Goal: Task Accomplishment & Management: Use online tool/utility

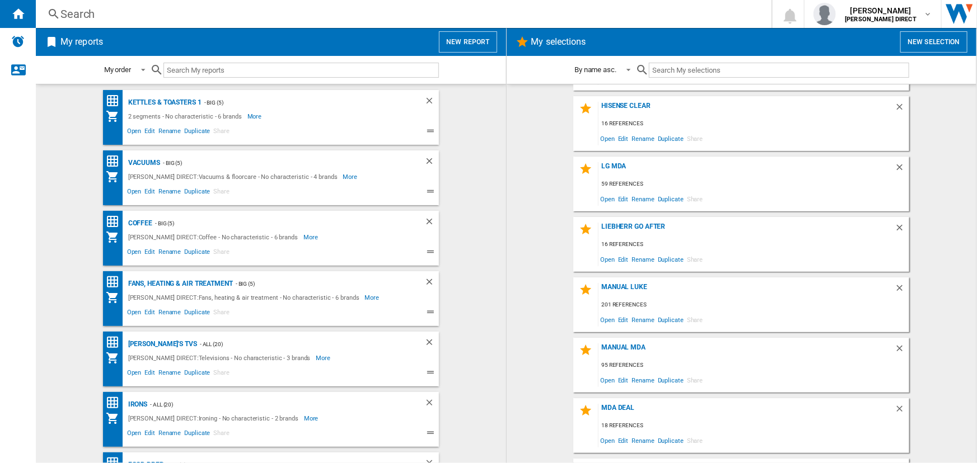
scroll to position [358, 0]
click at [607, 345] on div "MANUAL MDA" at bounding box center [746, 349] width 296 height 15
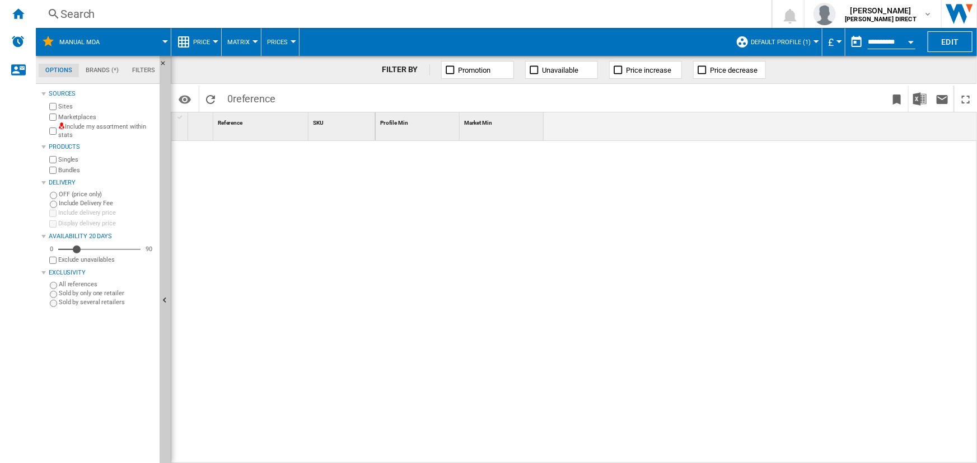
click at [776, 43] on span "Default profile (1)" at bounding box center [780, 42] width 60 height 7
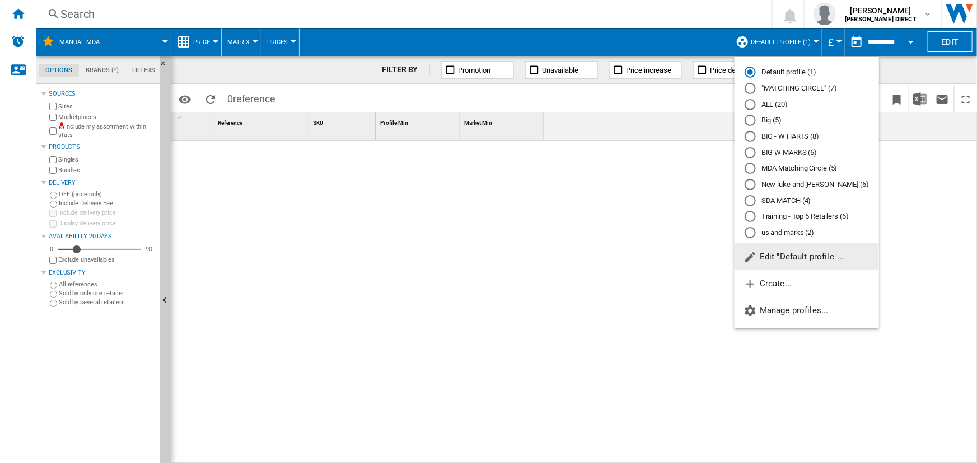
click at [754, 106] on div "ALL (20)" at bounding box center [749, 104] width 11 height 11
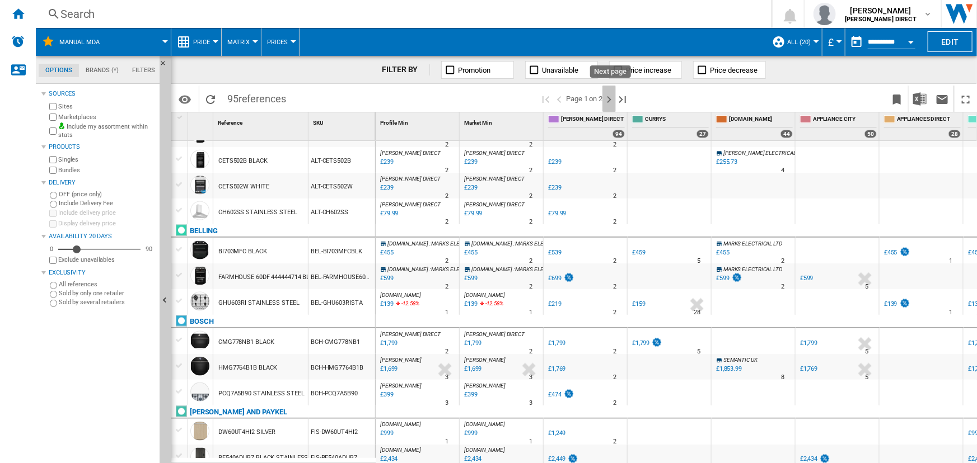
click at [607, 101] on ng-md-icon "Next page" at bounding box center [608, 99] width 13 height 13
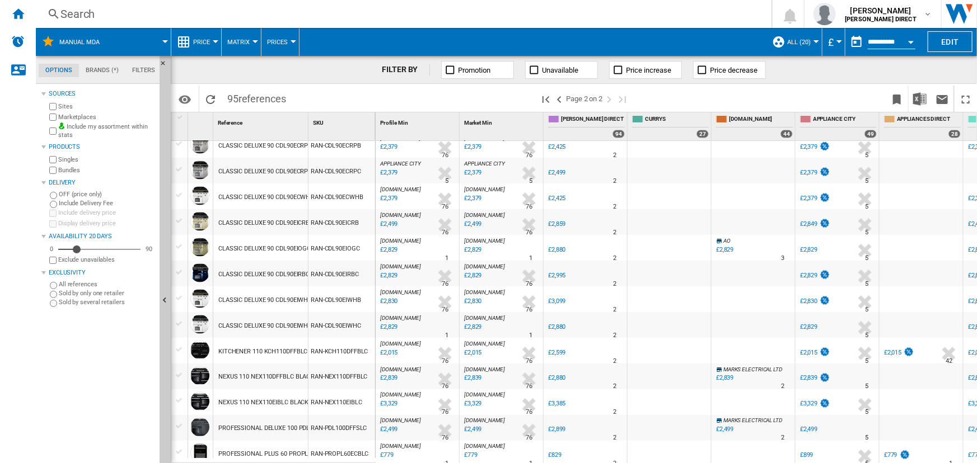
scroll to position [975, 0]
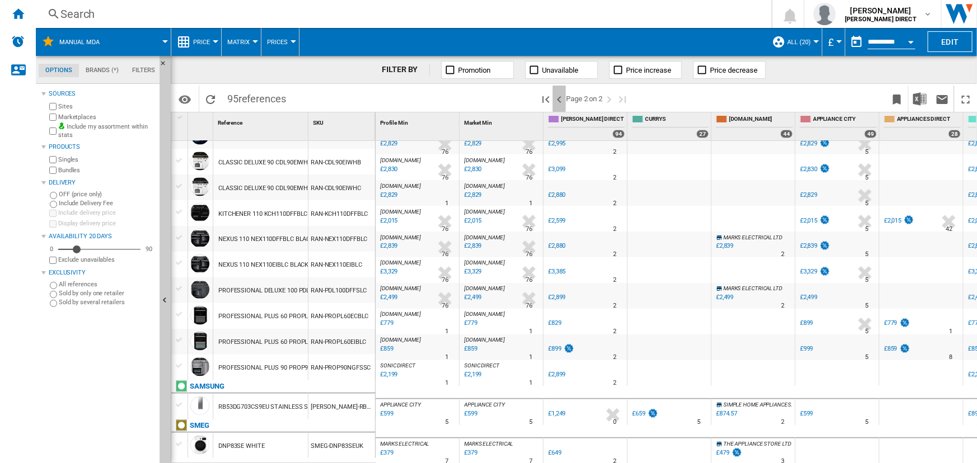
click at [564, 100] on ng-md-icon ">Previous page" at bounding box center [558, 99] width 13 height 13
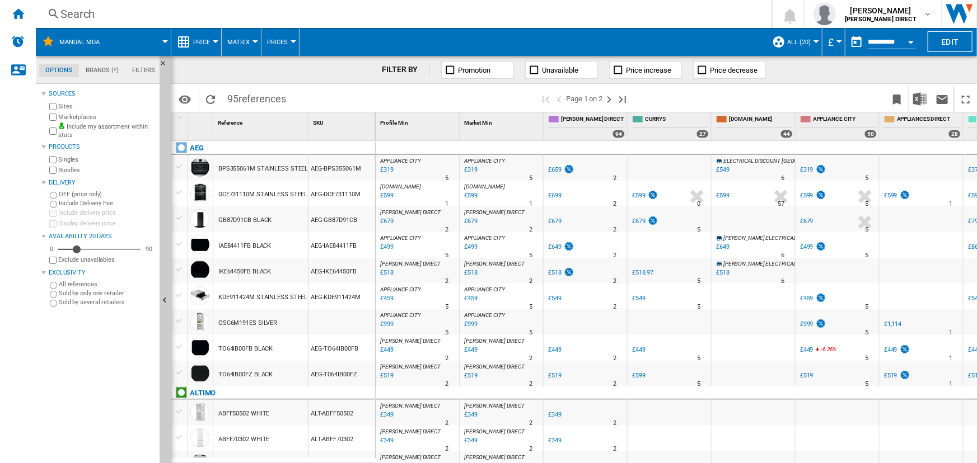
scroll to position [1064, 0]
